Goal: Task Accomplishment & Management: Manage account settings

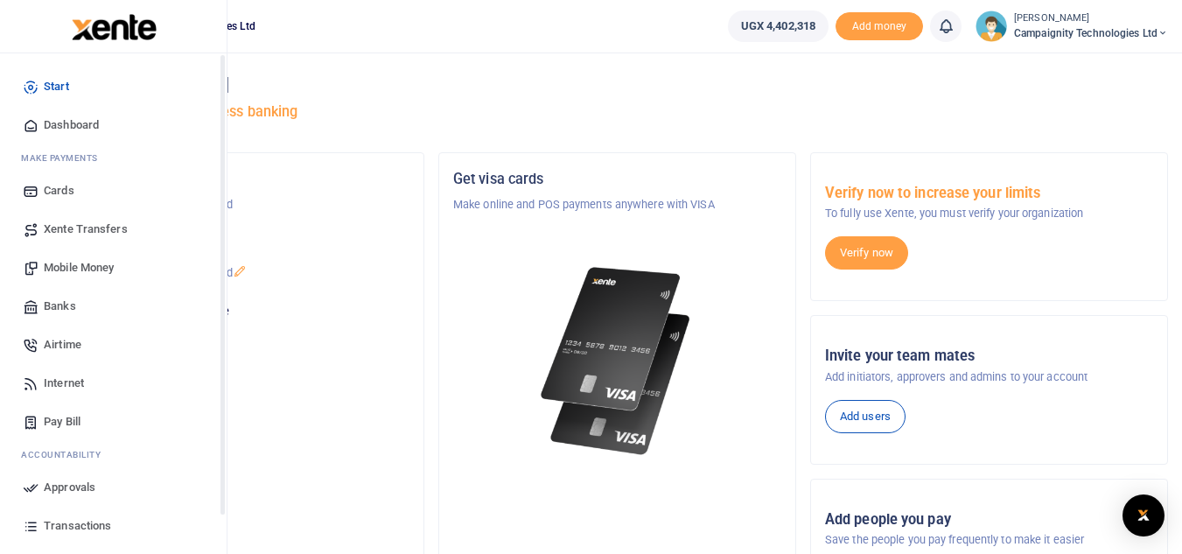
click at [49, 491] on span "Approvals" at bounding box center [70, 487] width 52 height 17
click at [65, 490] on span "Approvals" at bounding box center [70, 487] width 52 height 17
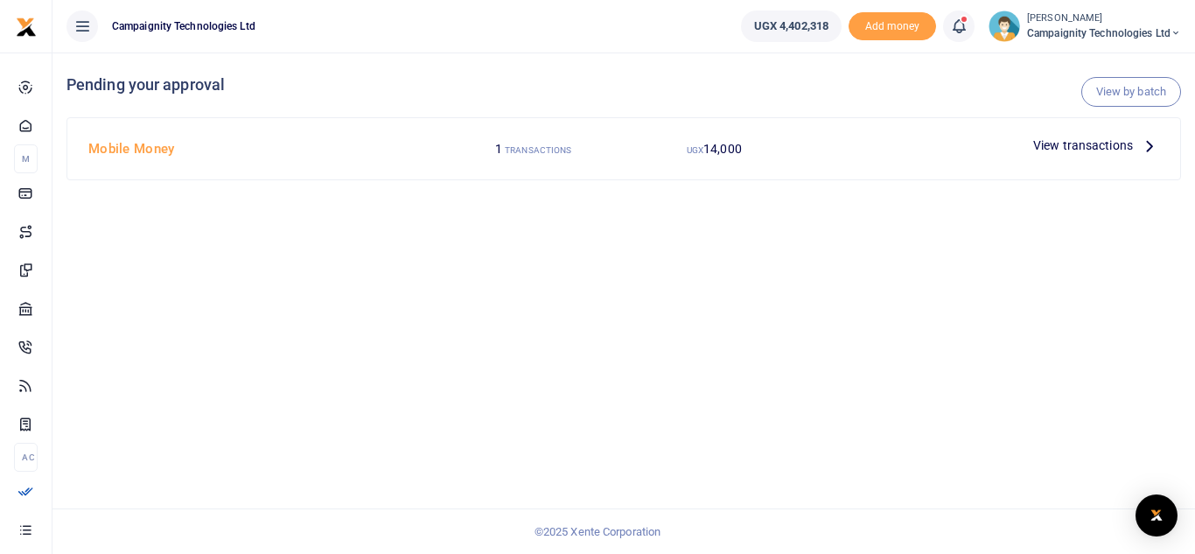
click at [1138, 145] on p "View transactions" at bounding box center [1096, 145] width 126 height 19
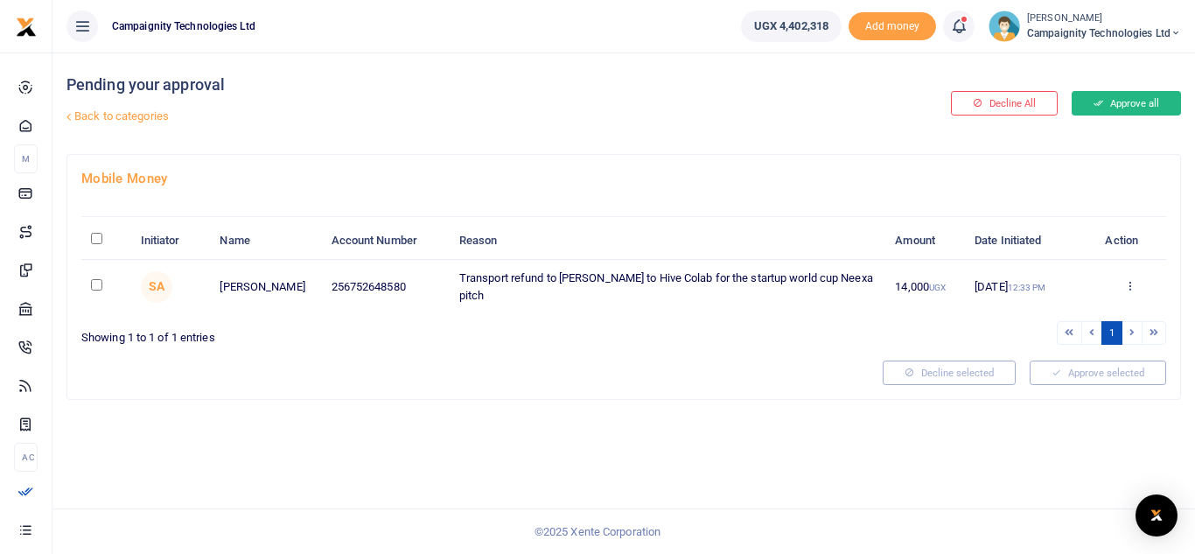
click at [1122, 103] on button "Approve all" at bounding box center [1126, 103] width 109 height 24
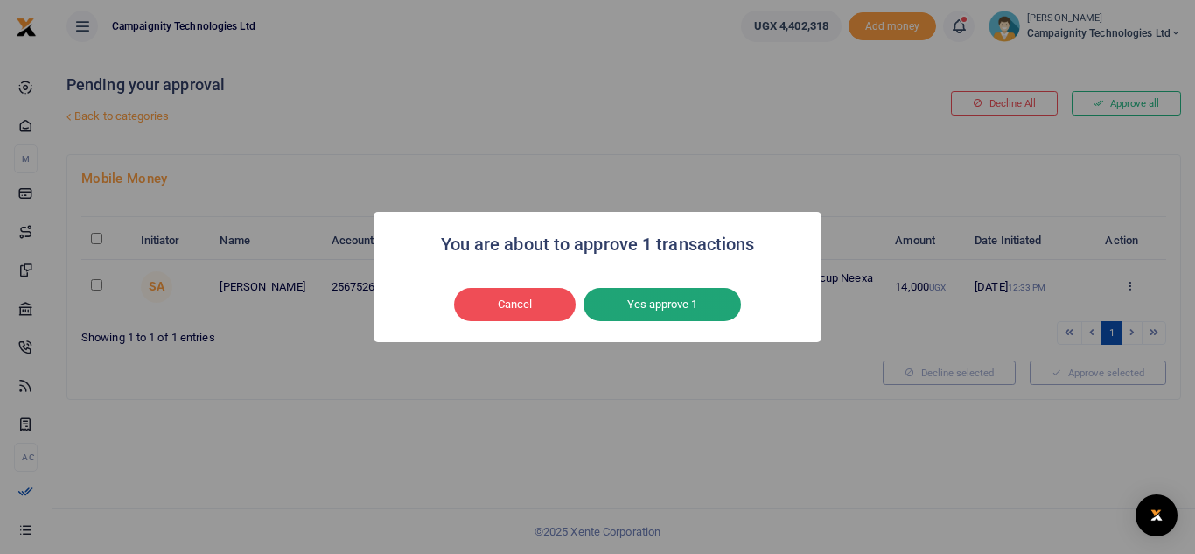
click at [701, 299] on button "Yes approve 1" at bounding box center [661, 304] width 157 height 33
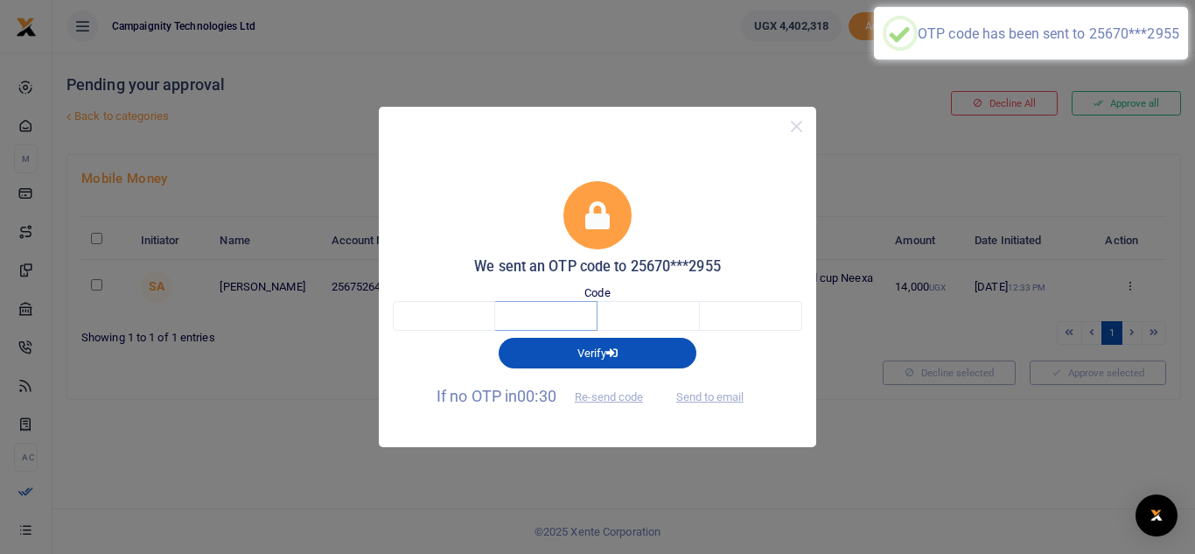
click at [497, 311] on input "text" at bounding box center [546, 316] width 102 height 30
click at [482, 311] on input "text" at bounding box center [444, 316] width 102 height 30
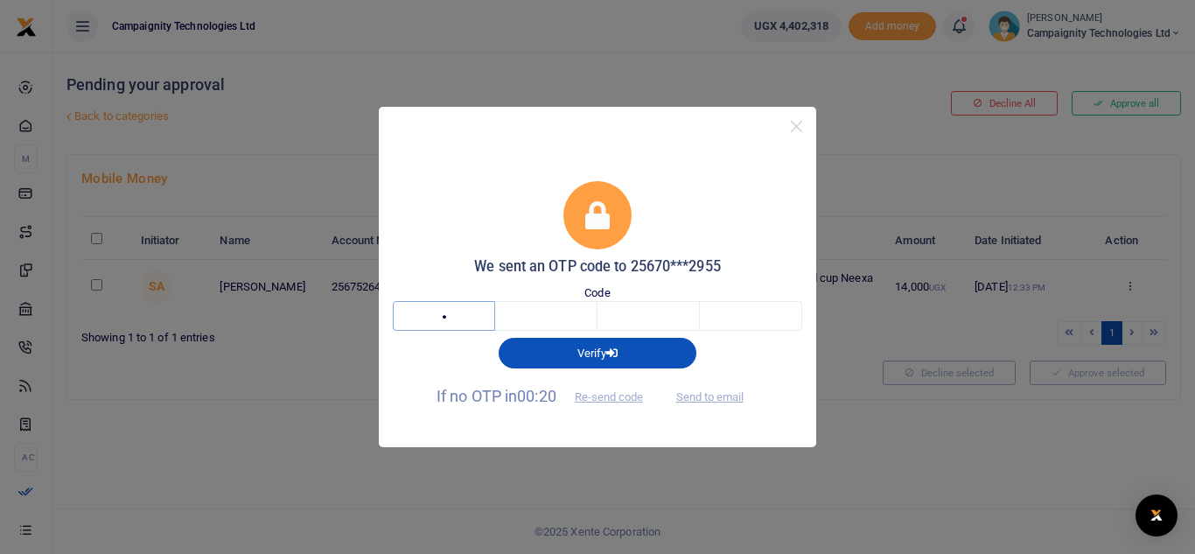
type input "1"
type input "8"
type input "7"
type input "8"
